Goal: Information Seeking & Learning: Learn about a topic

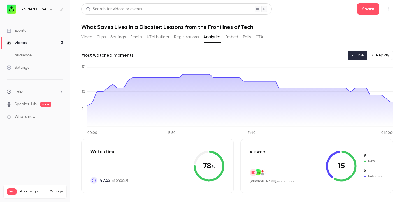
click at [22, 28] on div "Events" at bounding box center [16, 31] width 19 height 6
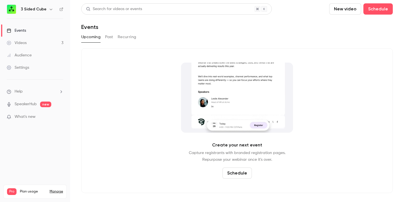
click at [112, 41] on button "Past" at bounding box center [109, 37] width 8 height 9
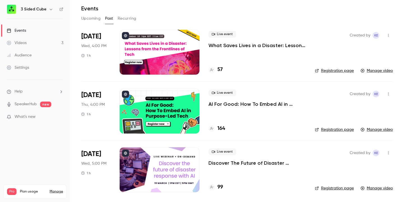
scroll to position [19, 0]
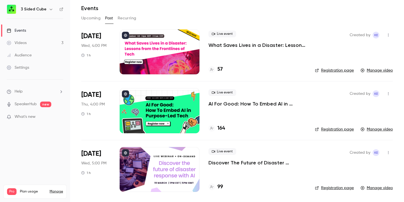
click at [171, 49] on div at bounding box center [160, 51] width 80 height 45
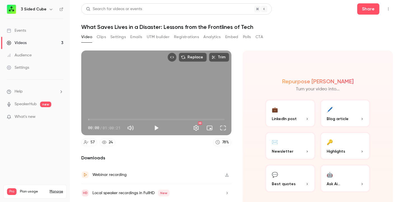
click at [212, 39] on button "Analytics" at bounding box center [211, 37] width 17 height 9
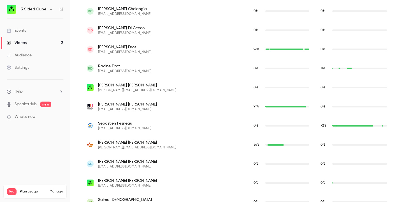
scroll to position [150, 0]
